Goal: Check status: Check status

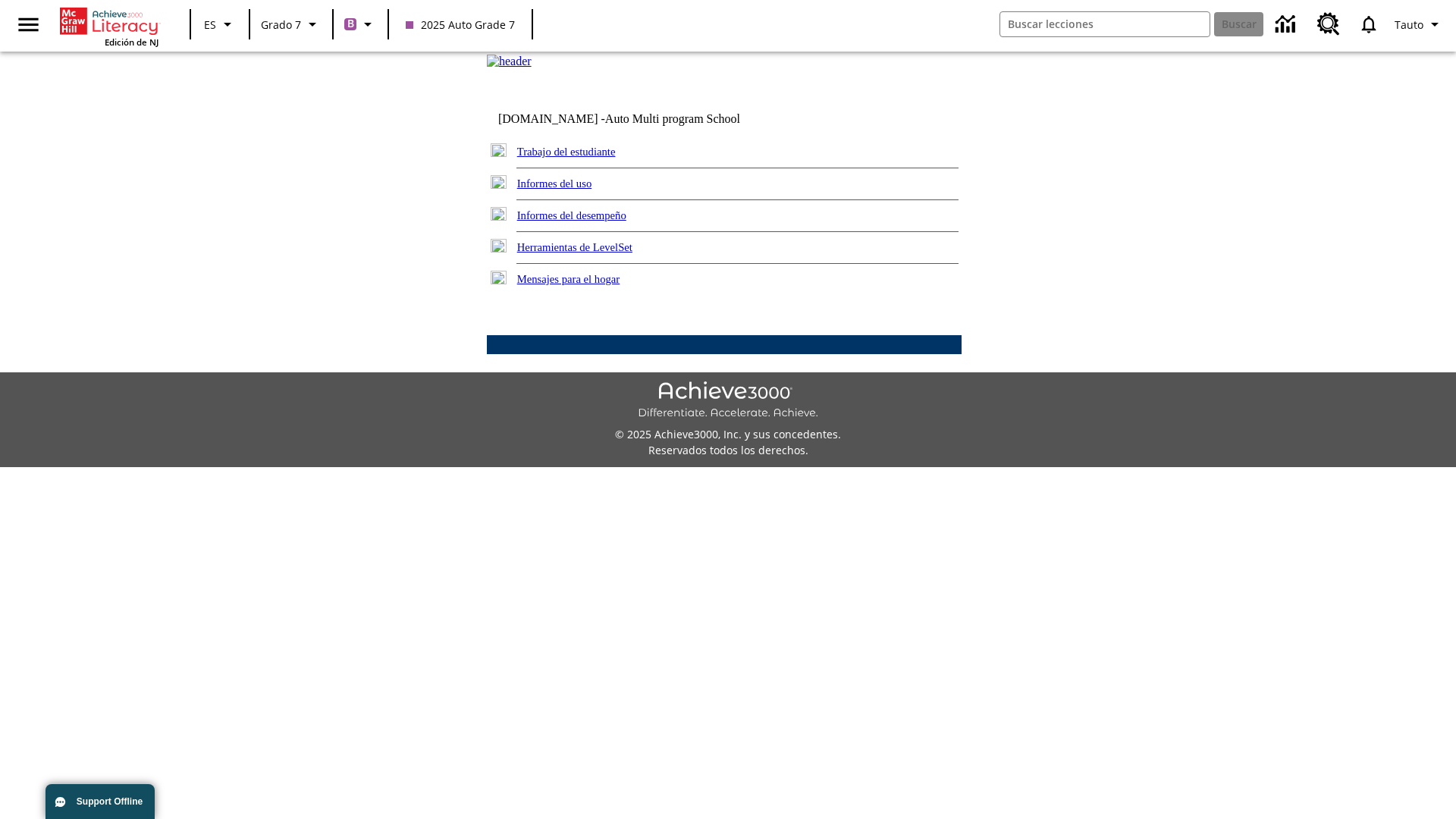
click at [592, 221] on link "Informes del desempeño" at bounding box center [572, 215] width 109 height 12
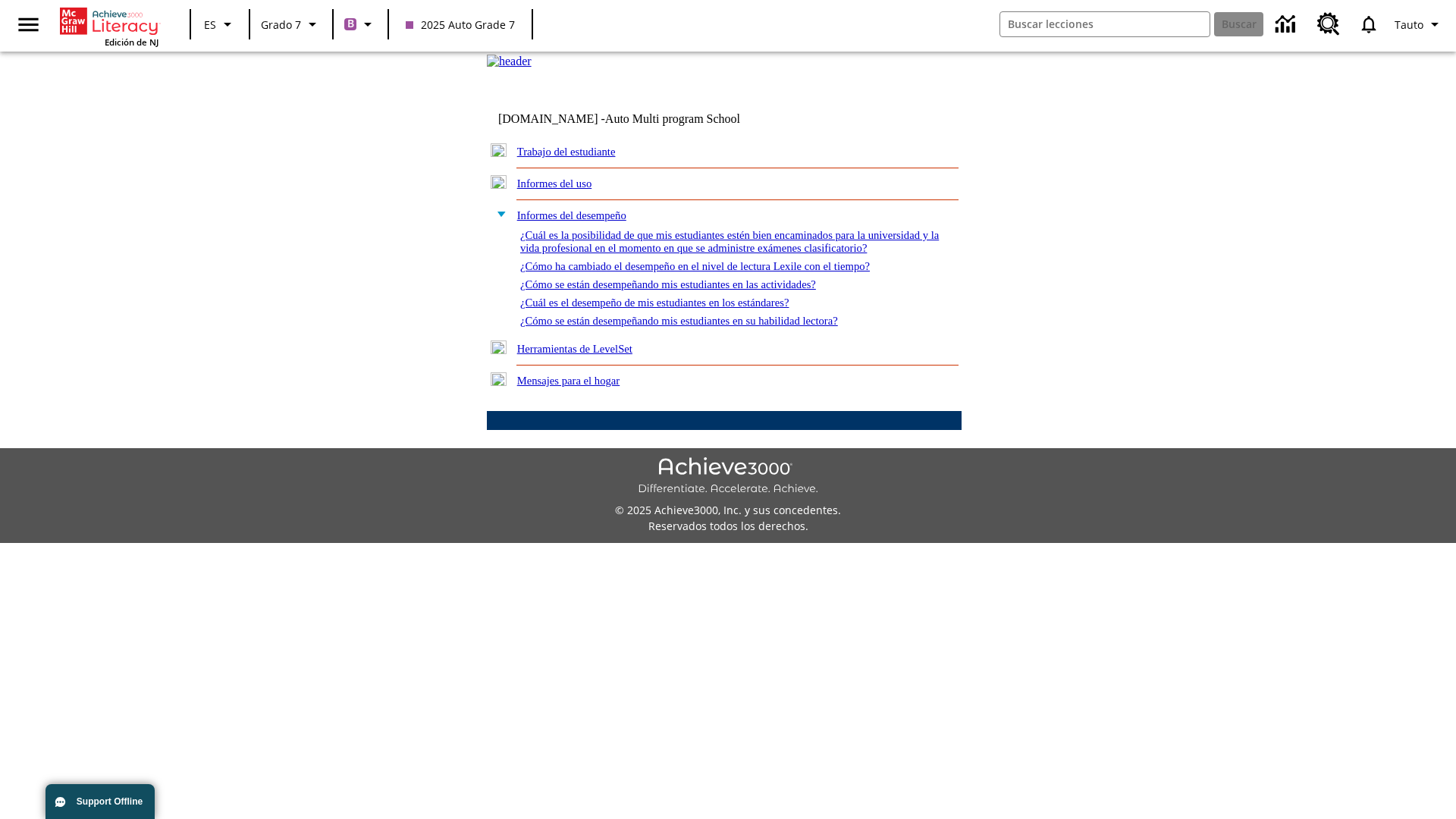
click at [706, 327] on link "¿Cómo se están desempeñando mis estudiantes en su habilidad lectora?" at bounding box center [679, 321] width 318 height 12
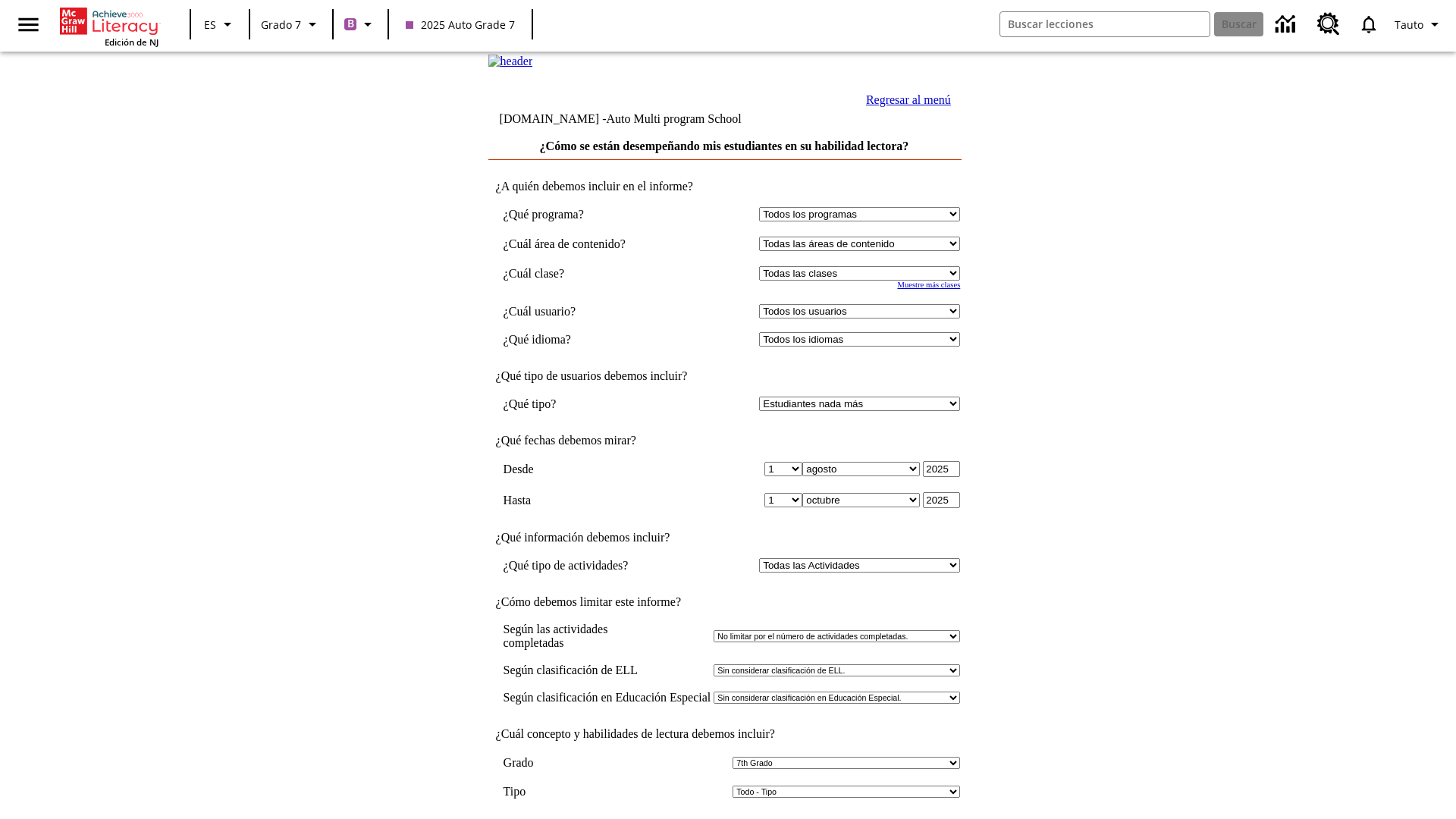
select select "3"
click at [725, 819] on input "Ver Informe" at bounding box center [724, 835] width 69 height 17
select select "2349292"
